Goal: Task Accomplishment & Management: Use online tool/utility

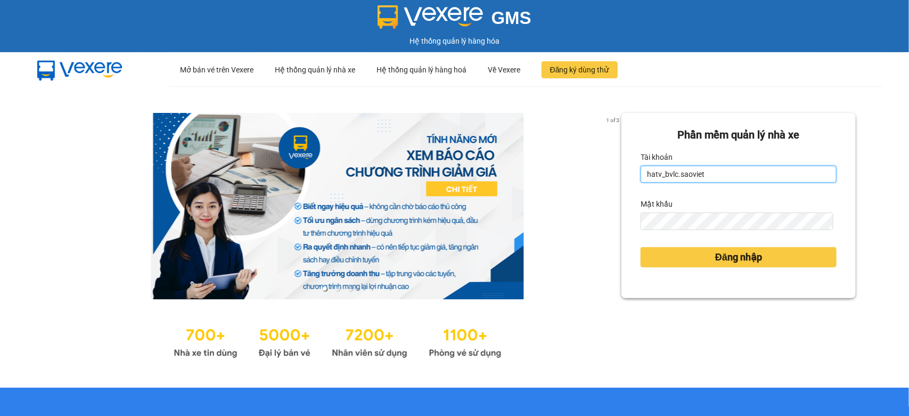
drag, startPoint x: 703, startPoint y: 174, endPoint x: 625, endPoint y: 182, distance: 78.7
click at [625, 182] on div "Phần mềm quản lý nhà xe Tài khoản hatv_bvlc.saoviet Mật khẩu Đăng nhập" at bounding box center [739, 205] width 234 height 185
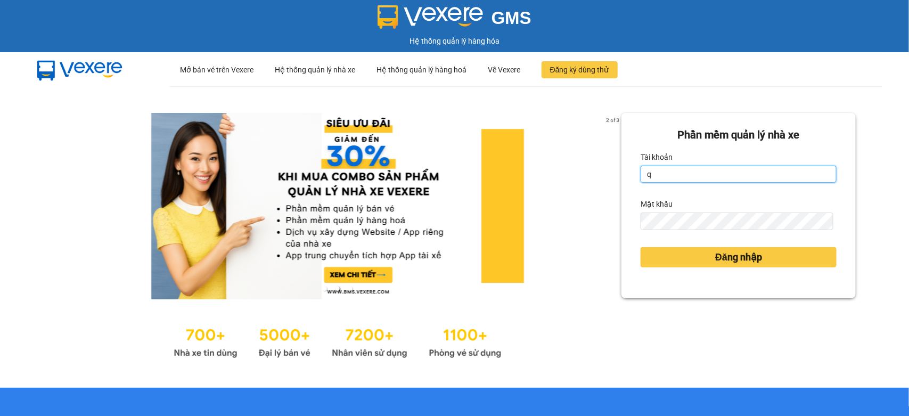
type input "quyendtx_ktlc.saoviet"
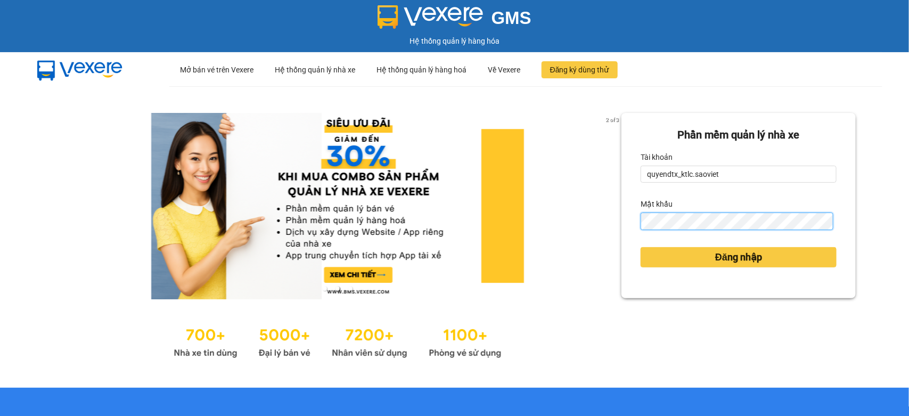
click at [624, 232] on div "Phần mềm quản lý nhà xe Tài khoản quyendtx_ktlc.saoviet Mật khẩu Đăng nhập" at bounding box center [739, 205] width 234 height 185
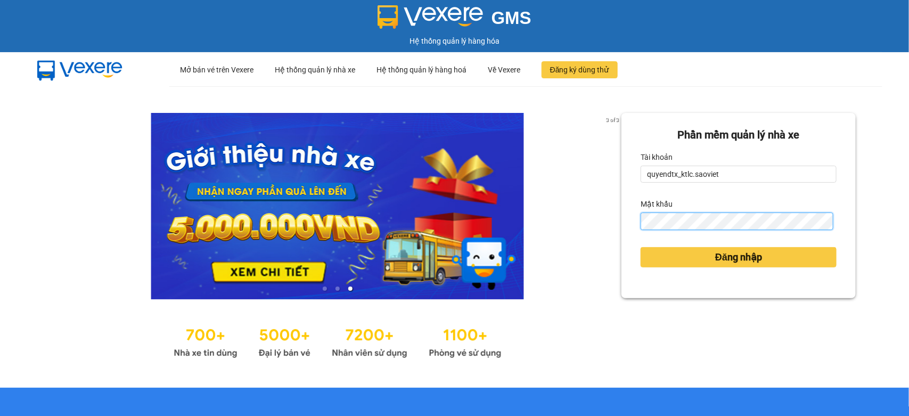
click at [641, 247] on button "Đăng nhập" at bounding box center [739, 257] width 196 height 20
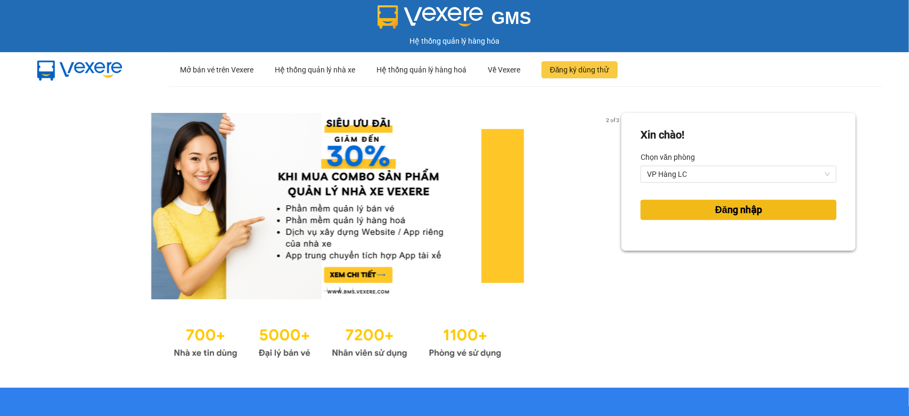
click at [721, 214] on span "Đăng nhập" at bounding box center [739, 209] width 47 height 15
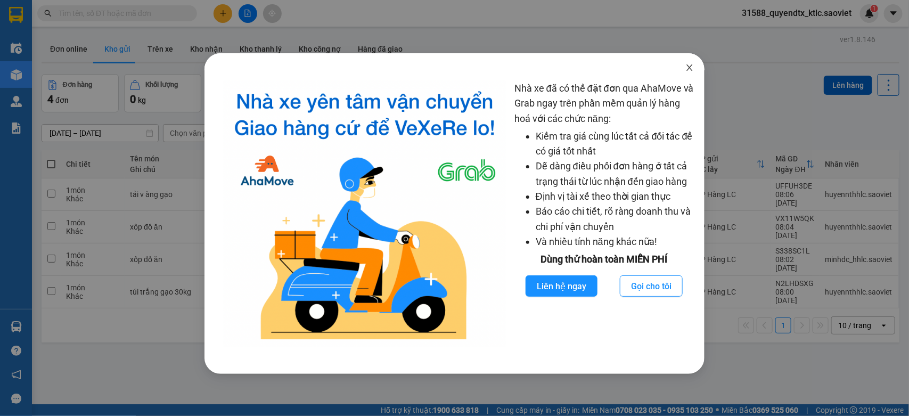
click at [689, 67] on icon "close" at bounding box center [690, 67] width 6 height 6
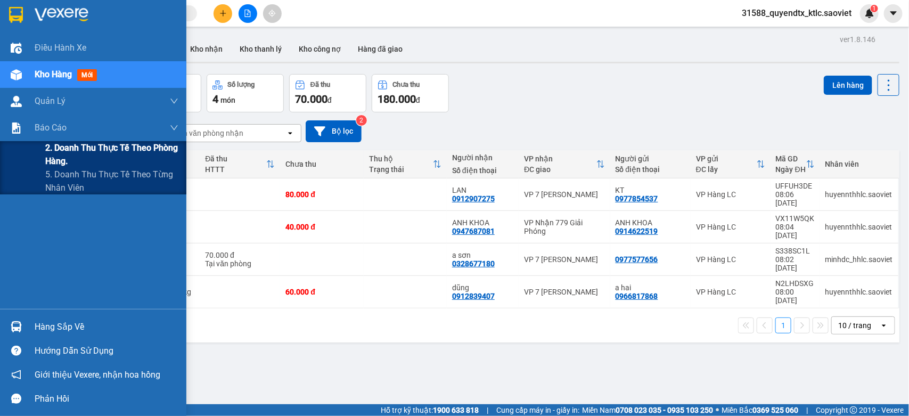
click at [59, 149] on span "2. Doanh thu thực tế theo phòng hàng." at bounding box center [111, 154] width 133 height 27
